Goal: Task Accomplishment & Management: Manage account settings

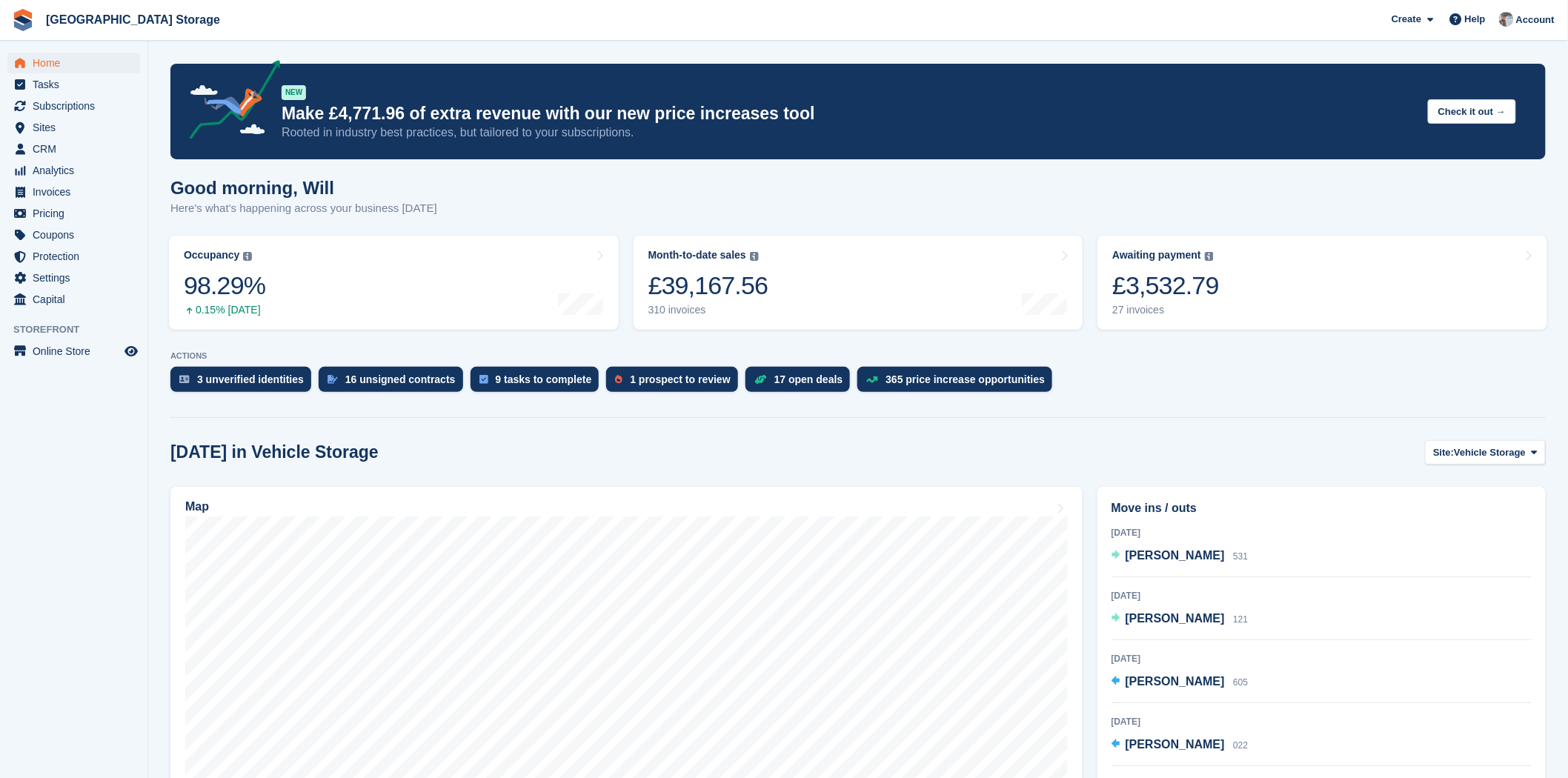
click at [734, 438] on section "You are already signed in. NEW Make £4,771.96 of extra revenue with our new pri…" at bounding box center [858, 637] width 1420 height 1274
click at [64, 108] on span "Subscriptions" at bounding box center [77, 106] width 89 height 21
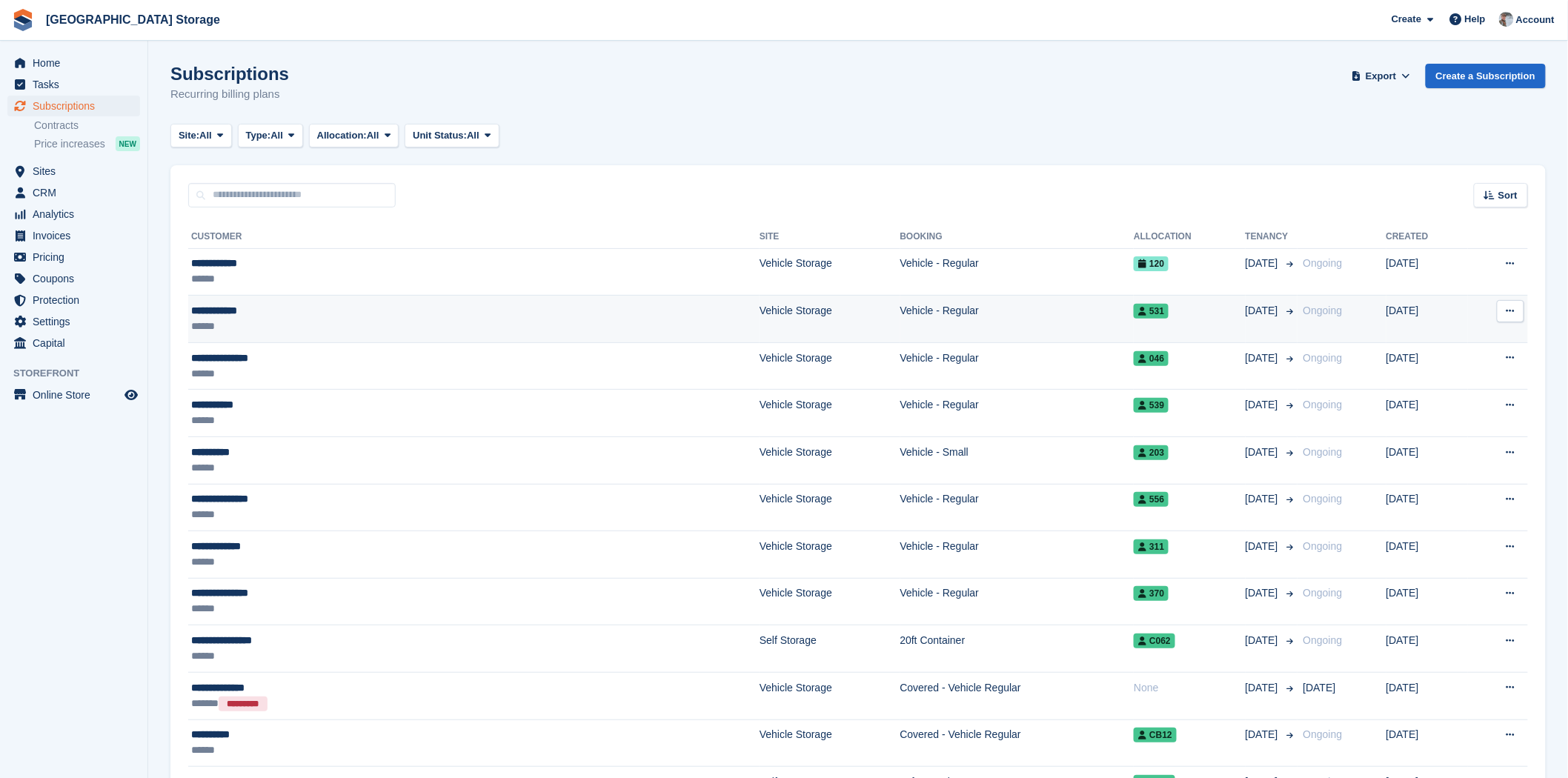
click at [900, 313] on td "Vehicle - Regular" at bounding box center [1016, 319] width 234 height 48
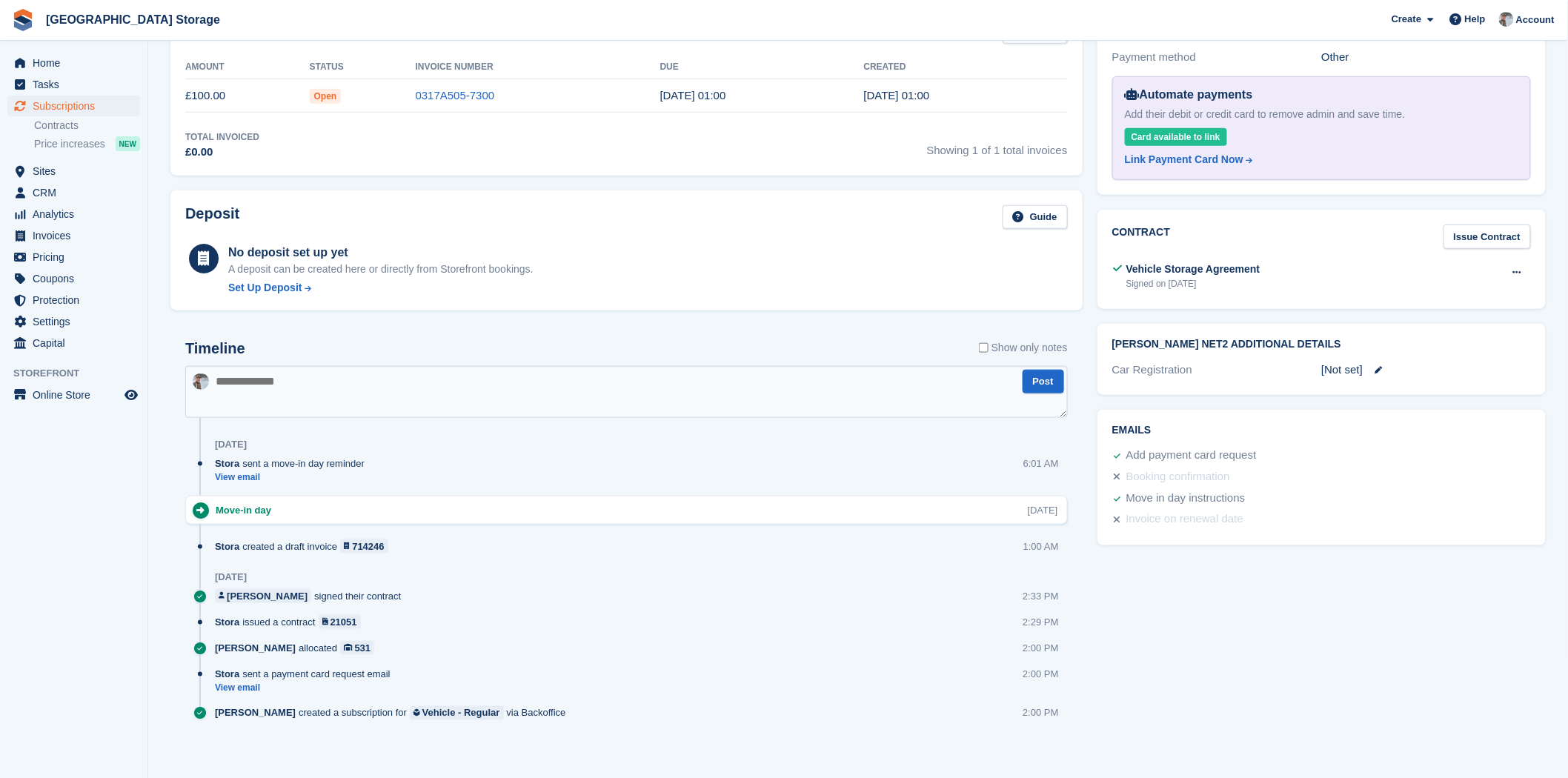
scroll to position [475, 0]
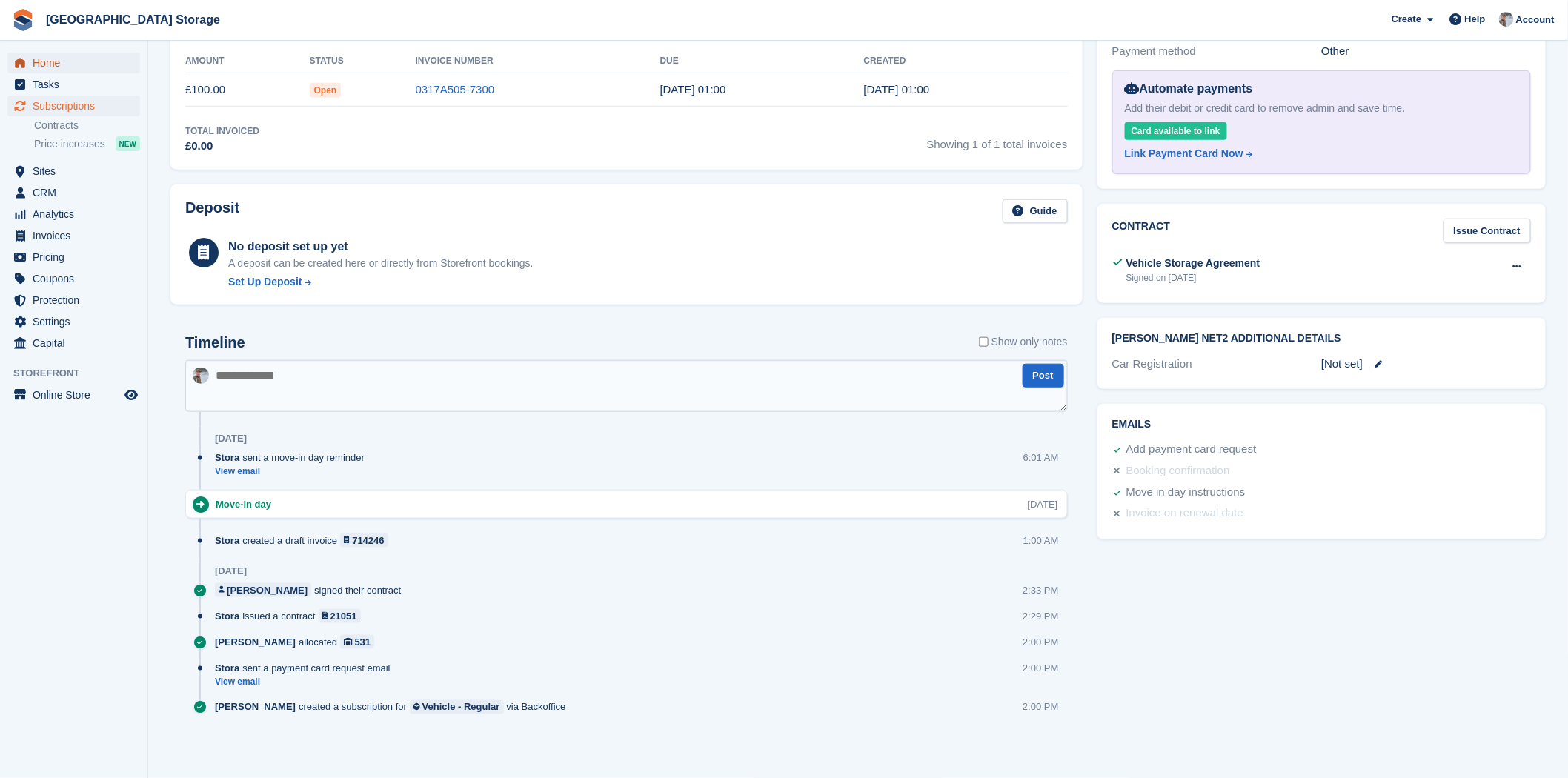
click at [55, 53] on span "Home" at bounding box center [77, 63] width 89 height 21
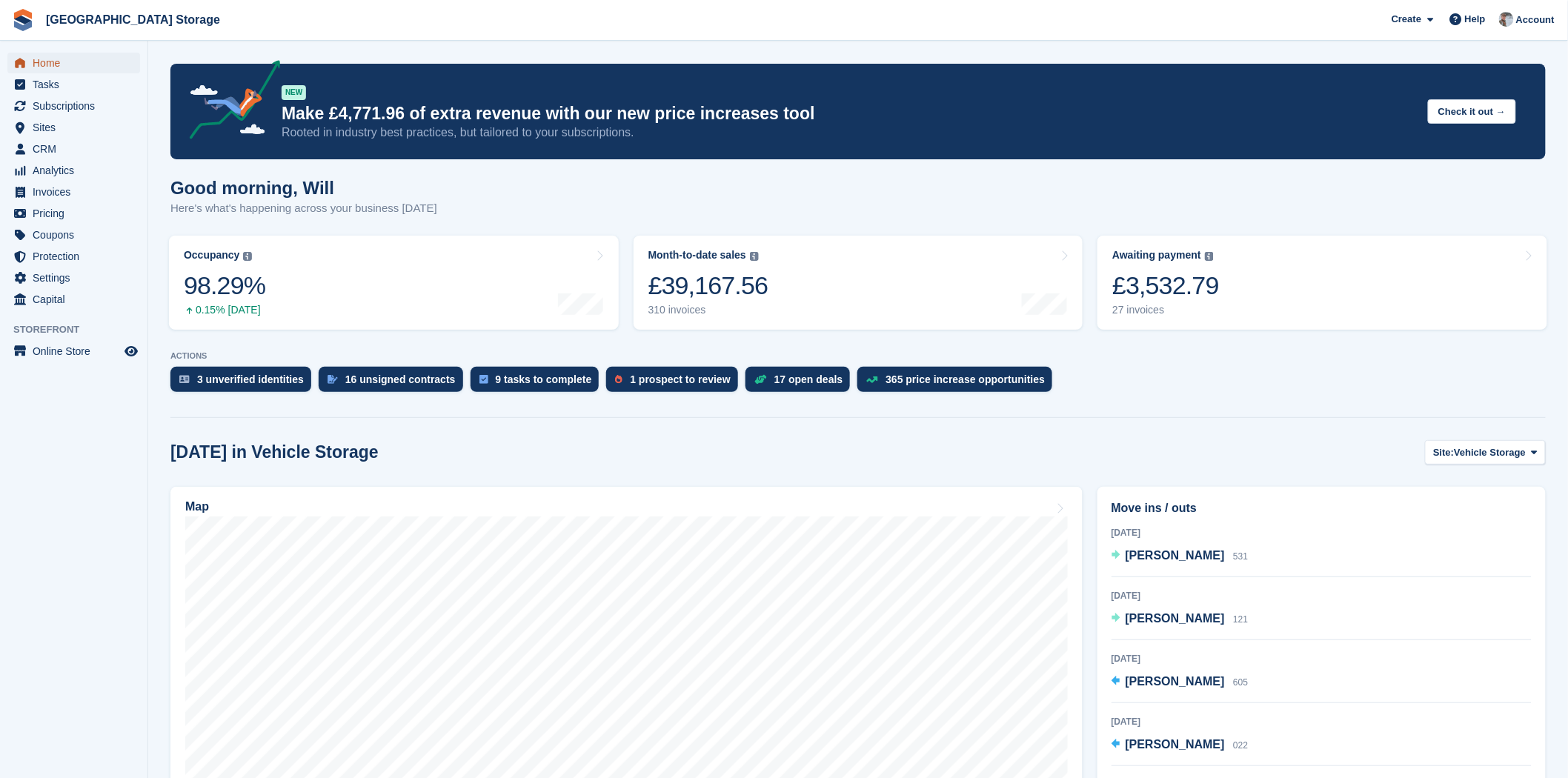
click at [67, 57] on span "Home" at bounding box center [77, 63] width 89 height 21
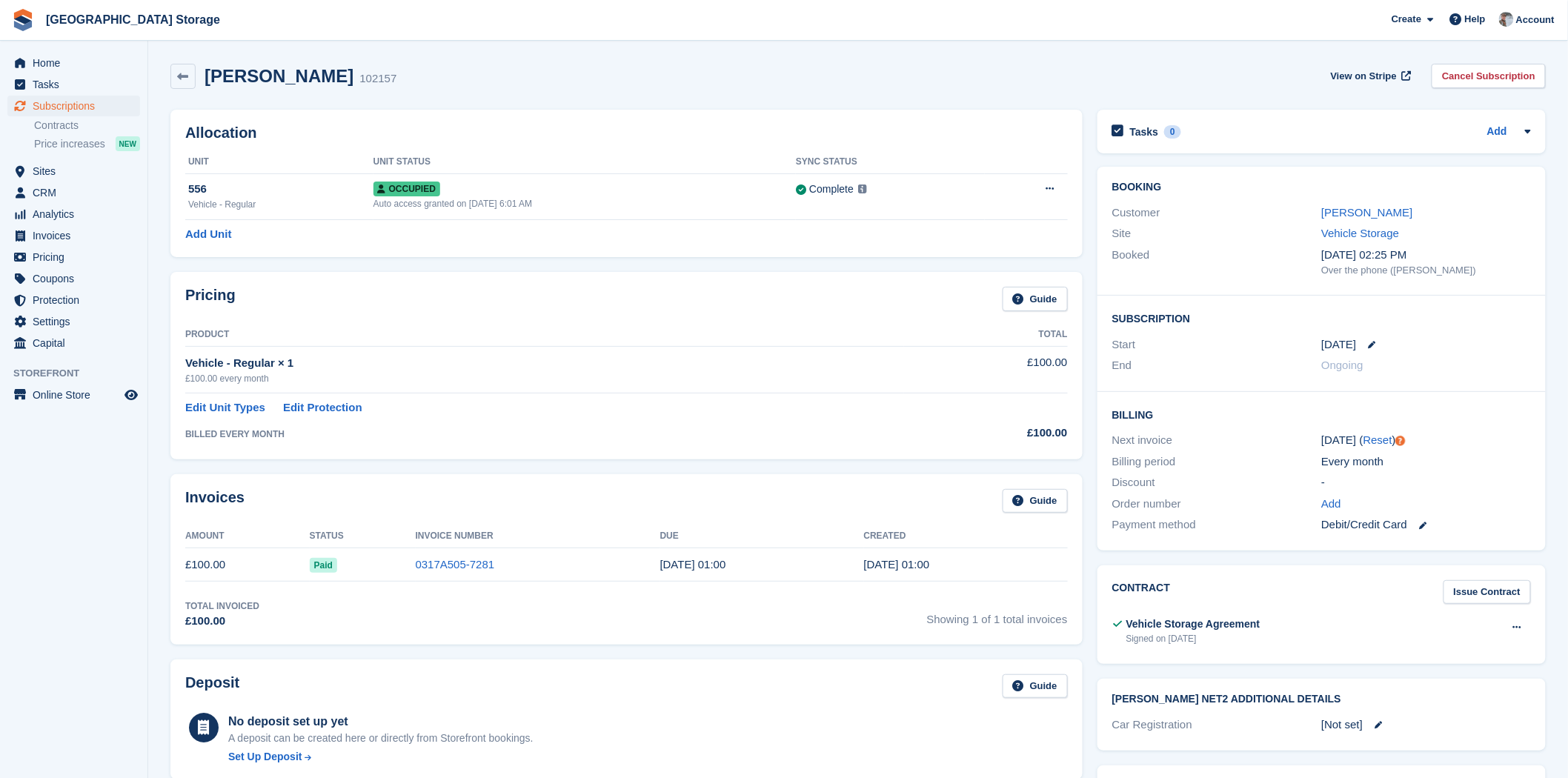
drag, startPoint x: 675, startPoint y: 95, endPoint x: 663, endPoint y: 101, distance: 13.4
click at [663, 101] on div "[PERSON_NAME] 102157 View on Stripe Cancel Subscription Allocation Unit Unit St…" at bounding box center [858, 720] width 1375 height 1326
click at [354, 90] on div "[PERSON_NAME] 102157 View on Stripe Cancel Subscription" at bounding box center [858, 79] width 1390 height 46
click at [49, 260] on span "Pricing" at bounding box center [77, 257] width 89 height 21
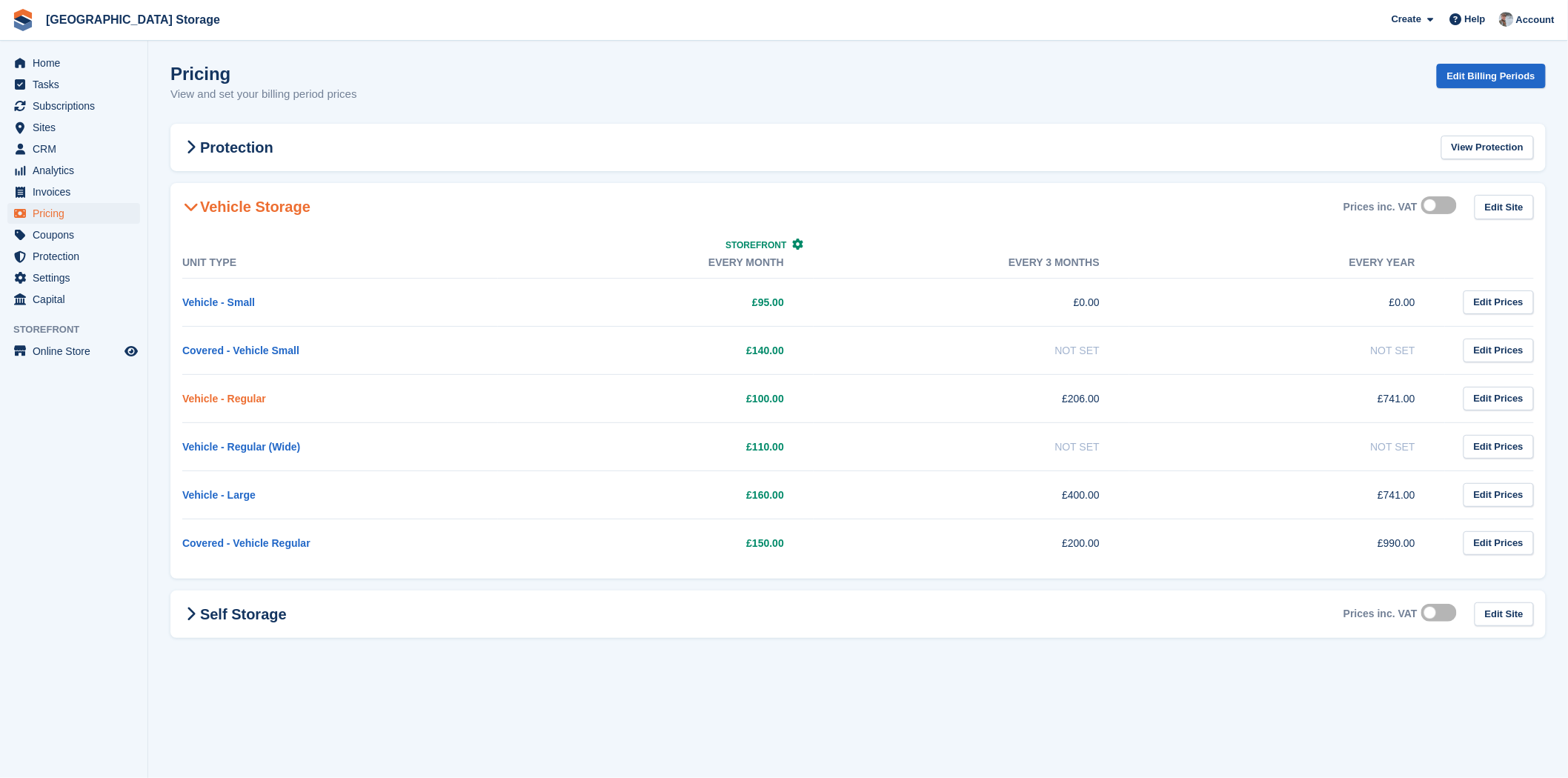
click at [228, 401] on link "Vehicle - Regular" at bounding box center [224, 398] width 83 height 12
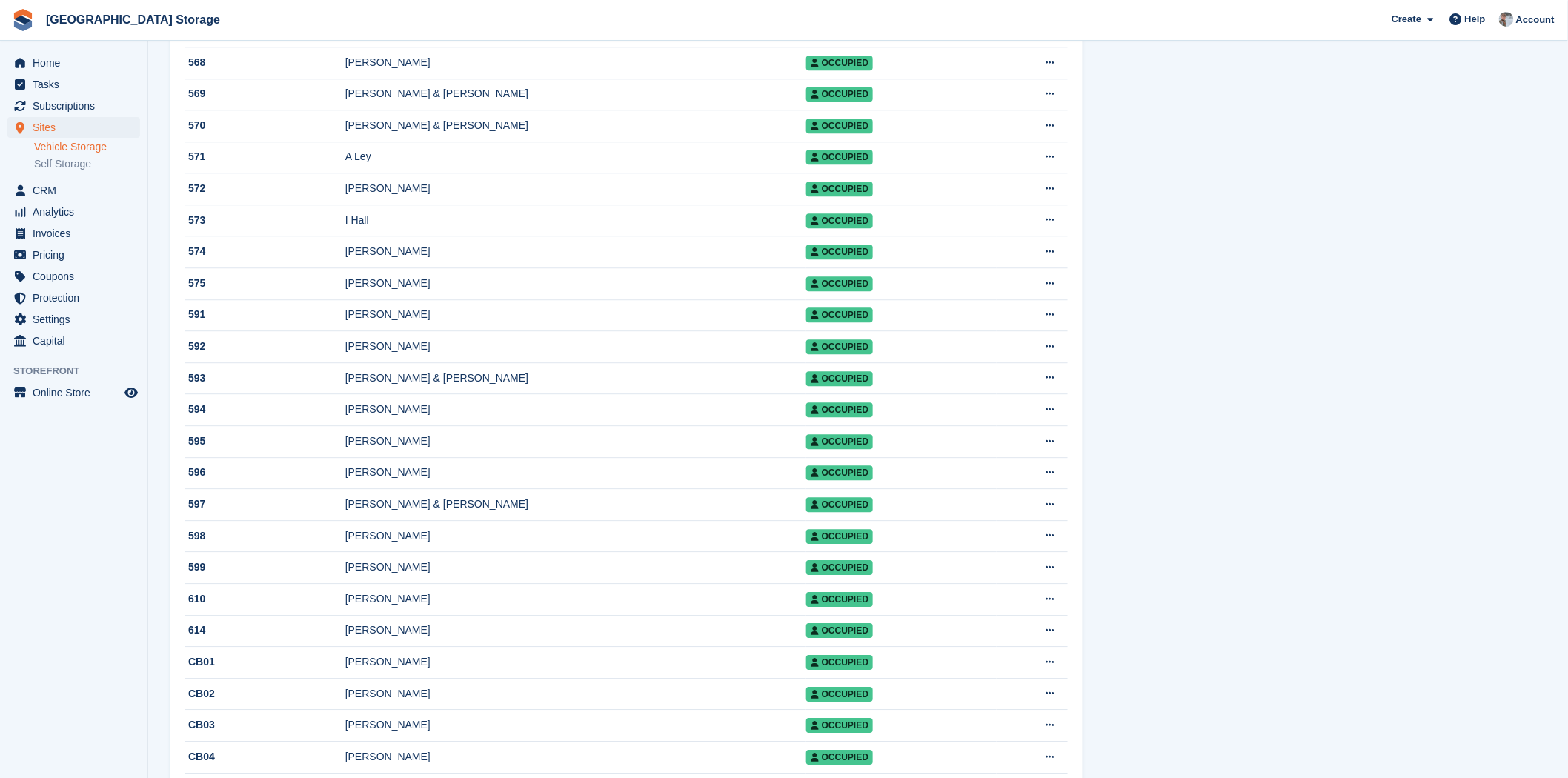
scroll to position [14252, 0]
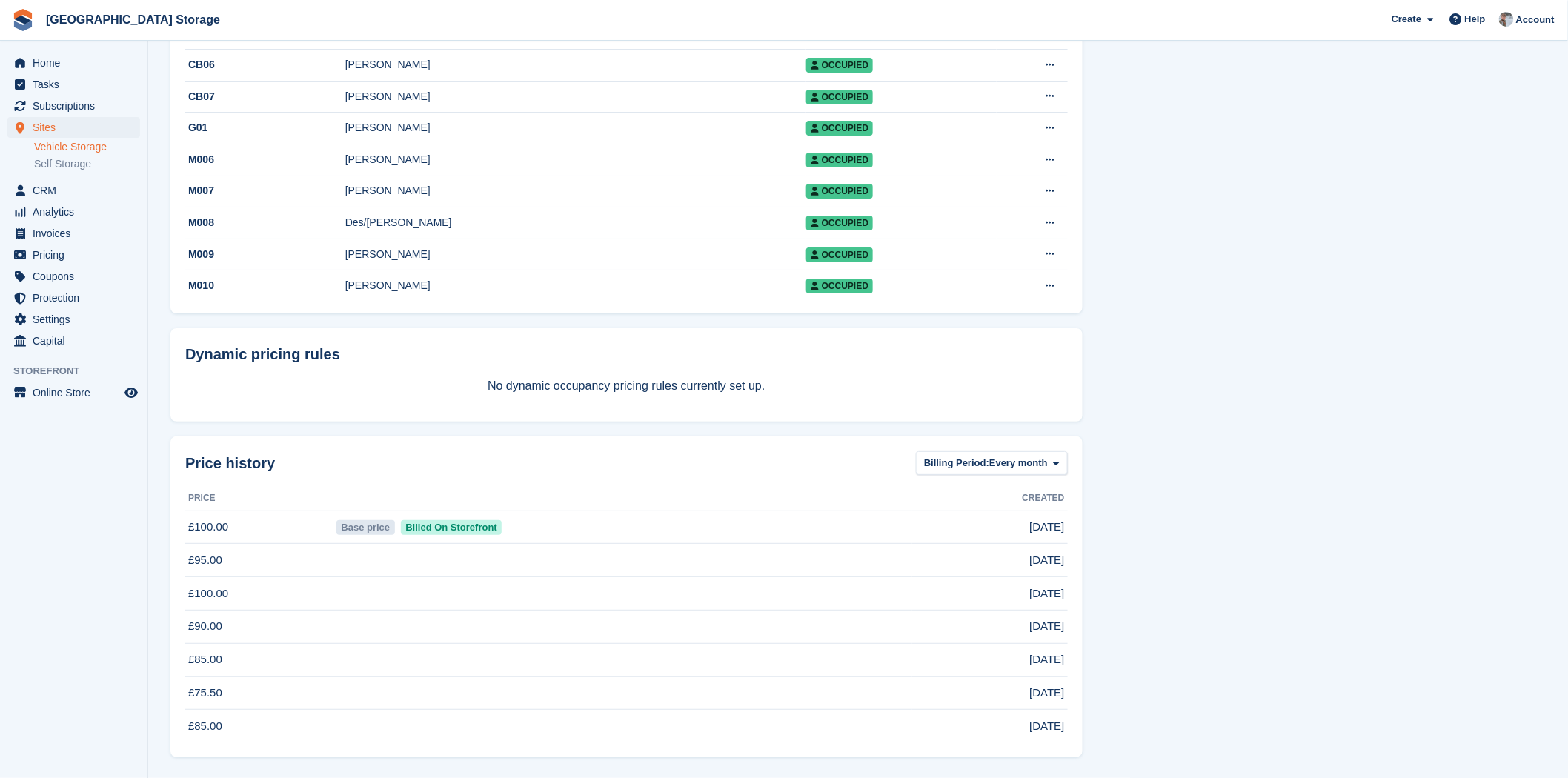
click at [1029, 527] on span "[DATE]" at bounding box center [1046, 526] width 35 height 17
click at [194, 530] on td "£100.00" at bounding box center [259, 526] width 148 height 33
